Goal: Find specific page/section: Find specific page/section

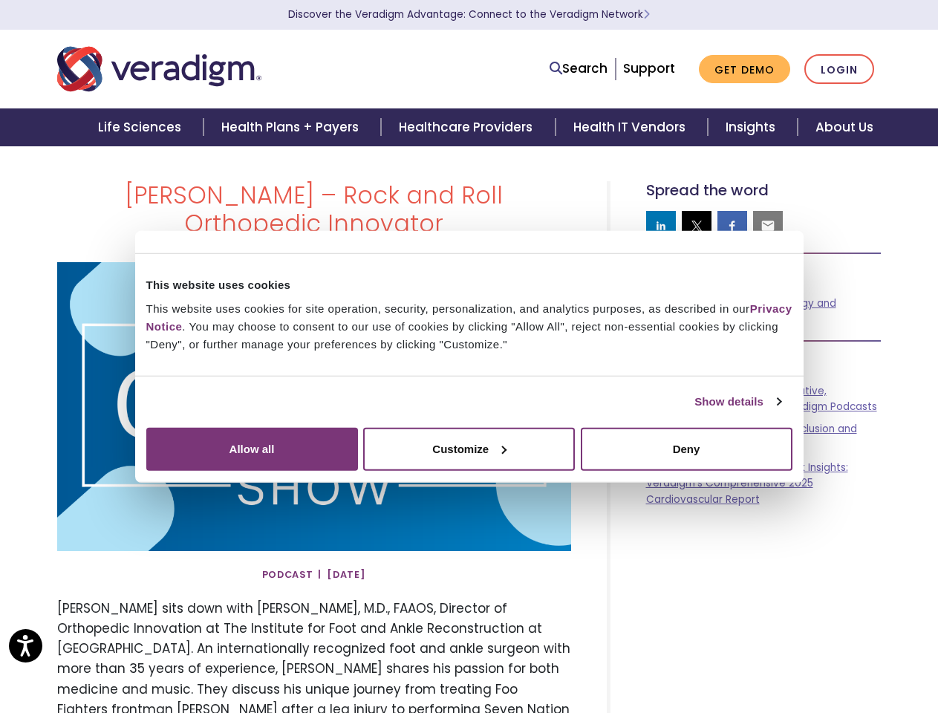
click at [694, 411] on link "Show details" at bounding box center [737, 402] width 86 height 18
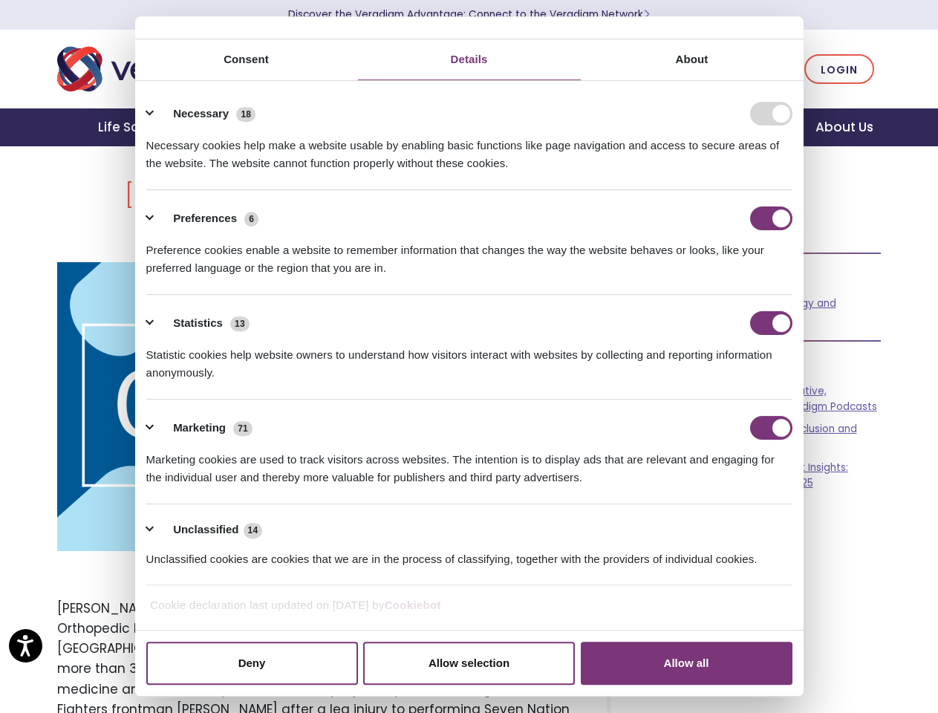
click at [820, 575] on div "[PERSON_NAME] – Rock and Roll Orthopedic Innovator" at bounding box center [469, 644] width 846 height 926
click at [820, 623] on div "[PERSON_NAME] – Rock and Roll Orthopedic Innovator" at bounding box center [469, 644] width 846 height 926
click at [820, 672] on div "[PERSON_NAME] – Rock and Roll Orthopedic Innovator" at bounding box center [469, 644] width 846 height 926
click at [582, 69] on link "Search" at bounding box center [578, 69] width 58 height 20
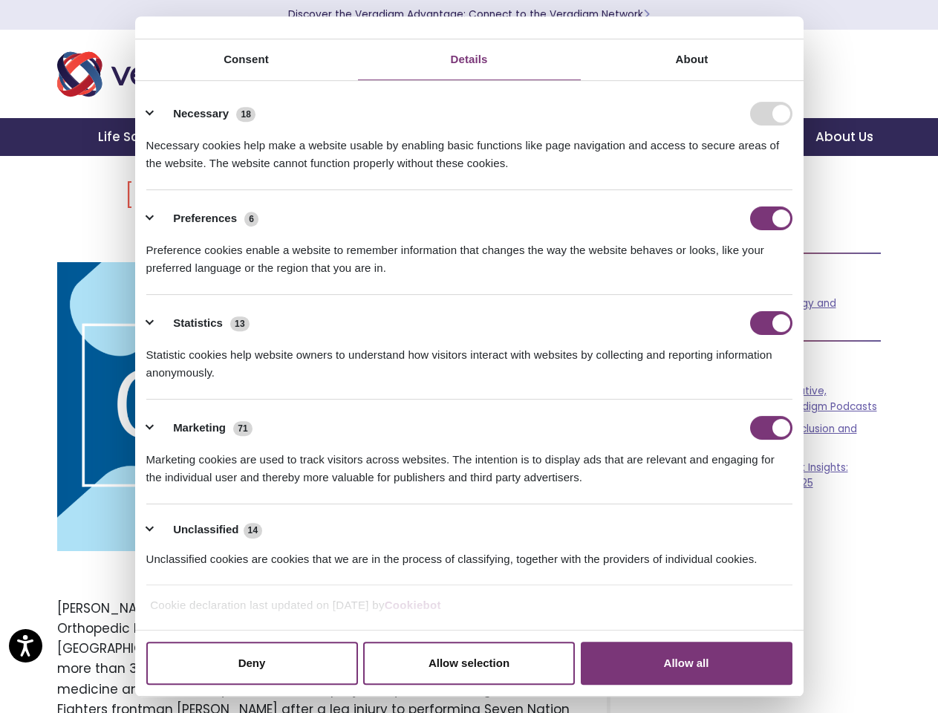
click at [581, 68] on li "Search" at bounding box center [513, 59] width 193 height 28
click at [661, 172] on div "Necessary cookies help make a website usable by enabling basic functions like p…" at bounding box center [469, 148] width 646 height 47
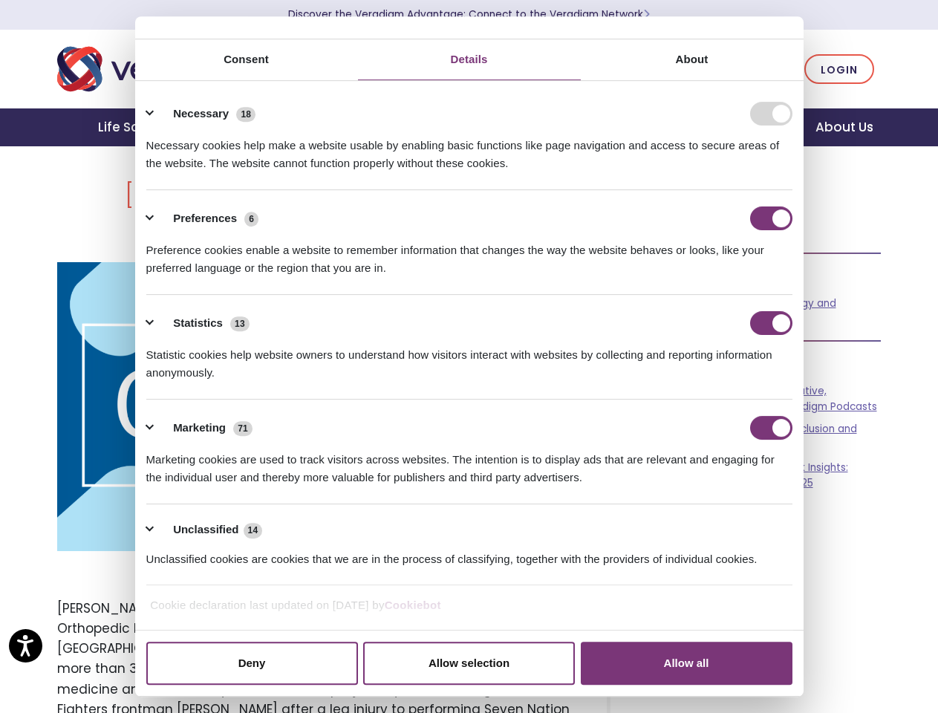
click at [696, 172] on div "Necessary cookies help make a website usable by enabling basic functions like p…" at bounding box center [469, 148] width 646 height 47
click at [732, 172] on div "Necessary cookies help make a website usable by enabling basic functions like p…" at bounding box center [469, 148] width 646 height 47
click at [768, 172] on div "Necessary cookies help make a website usable by enabling basic functions like p…" at bounding box center [469, 148] width 646 height 47
